Goal: Navigation & Orientation: Find specific page/section

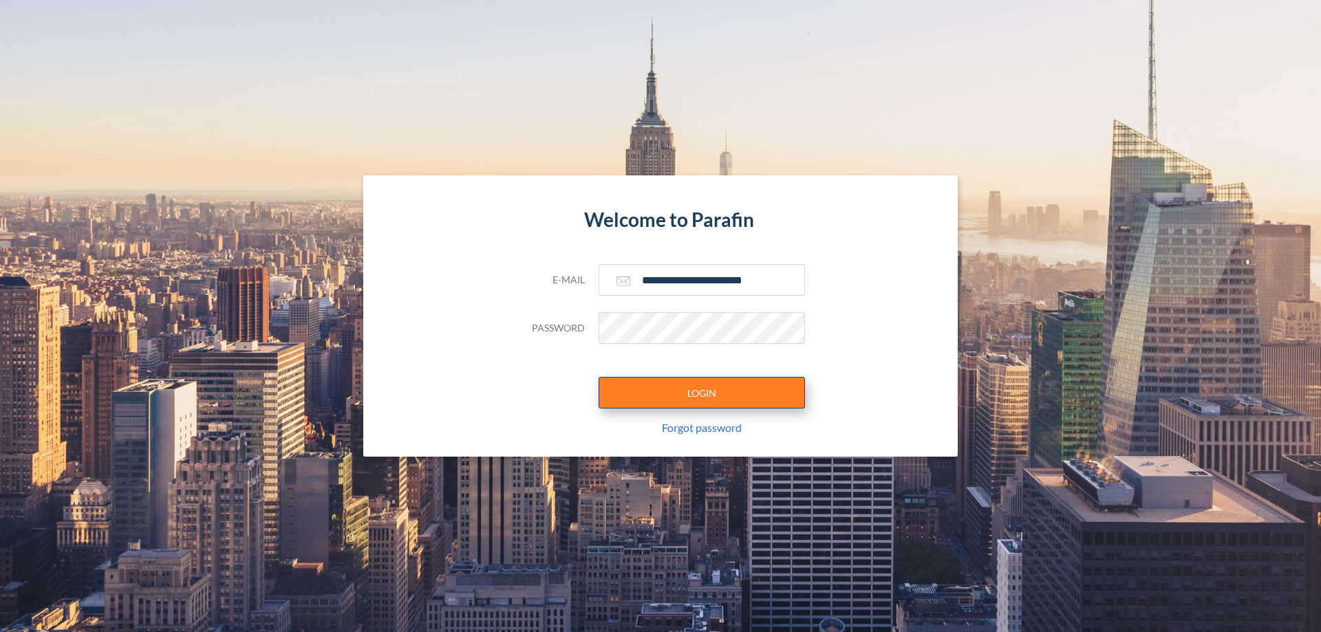
click at [702, 393] on button "LOGIN" at bounding box center [701, 393] width 206 height 32
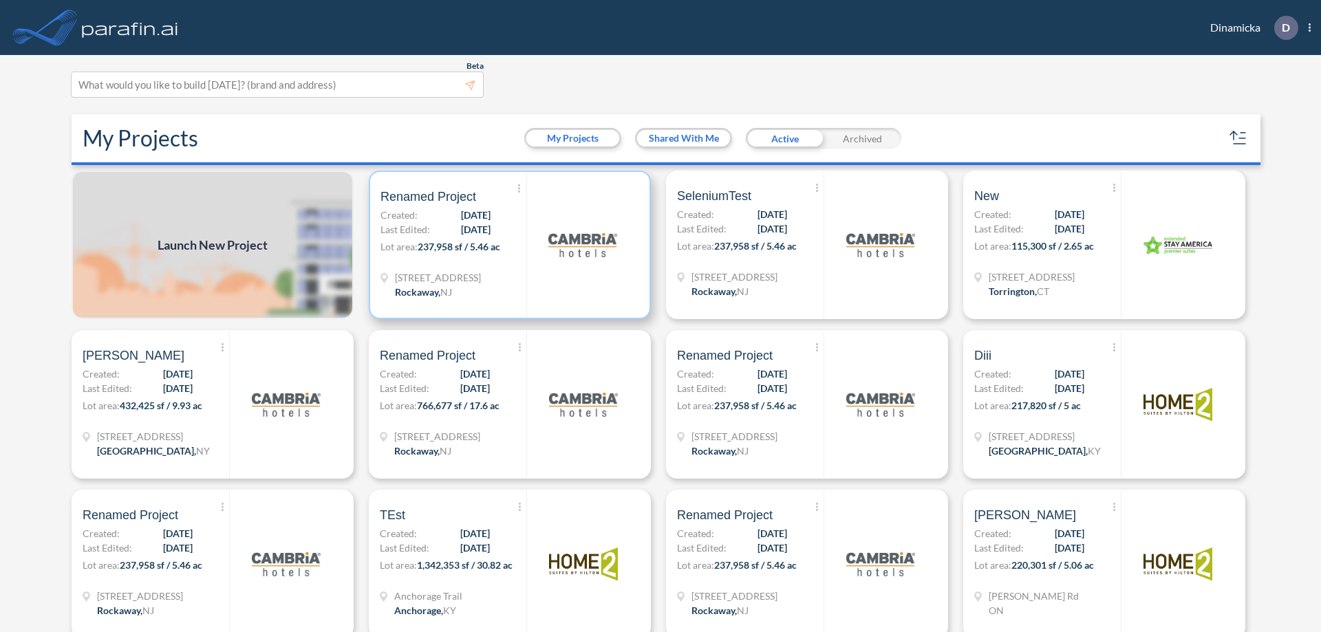
scroll to position [3, 0]
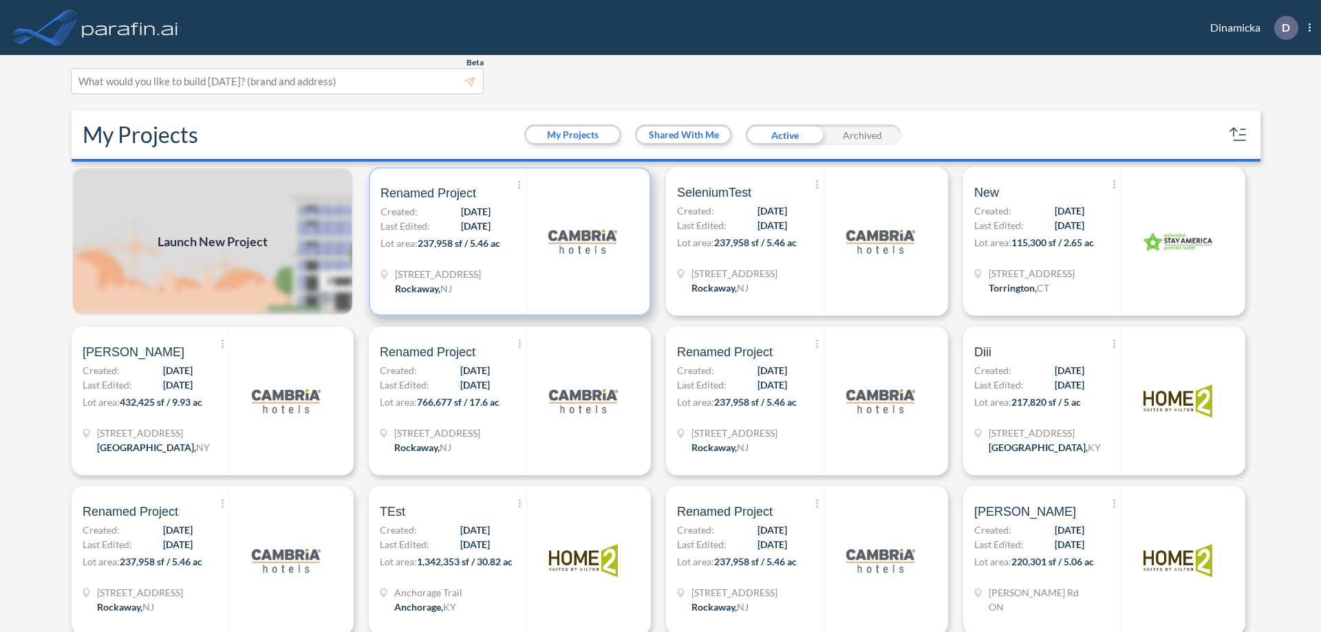
click at [507, 241] on p "Lot area: 237,958 sf / 5.46 ac" at bounding box center [453, 246] width 146 height 20
